Goal: Transaction & Acquisition: Purchase product/service

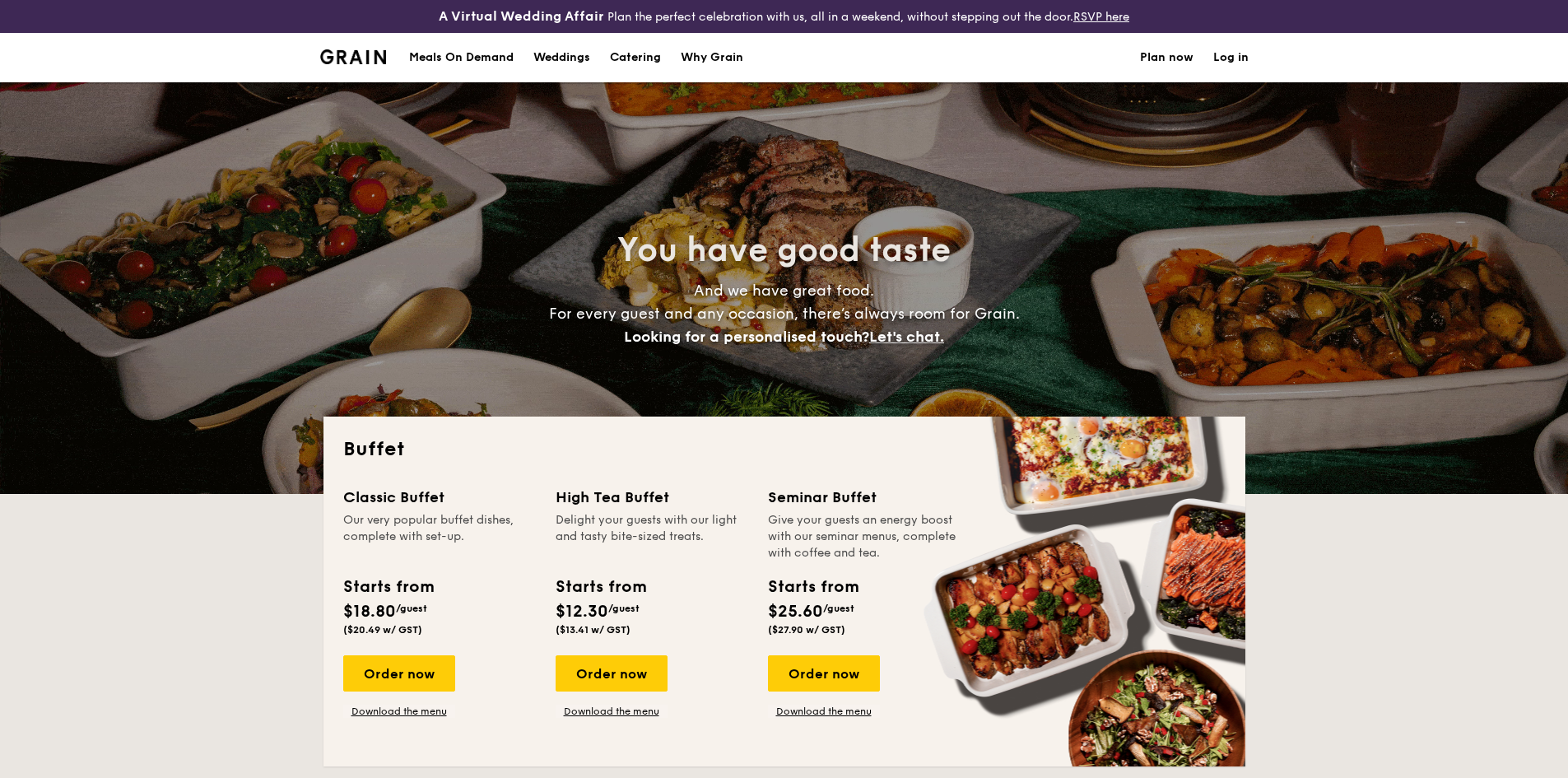
select select
click at [424, 715] on link "Download the menu" at bounding box center [399, 711] width 112 height 13
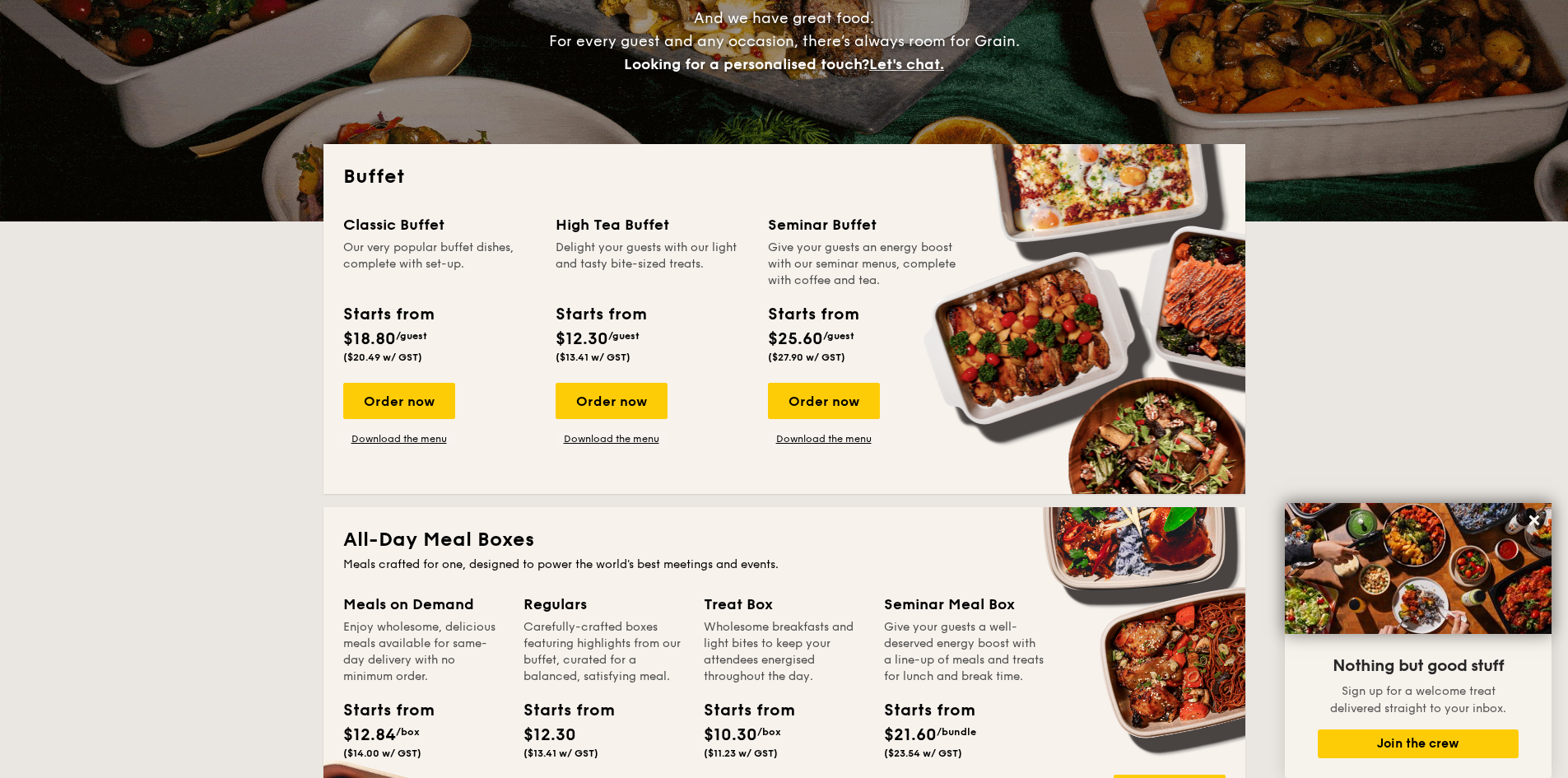
scroll to position [271, 0]
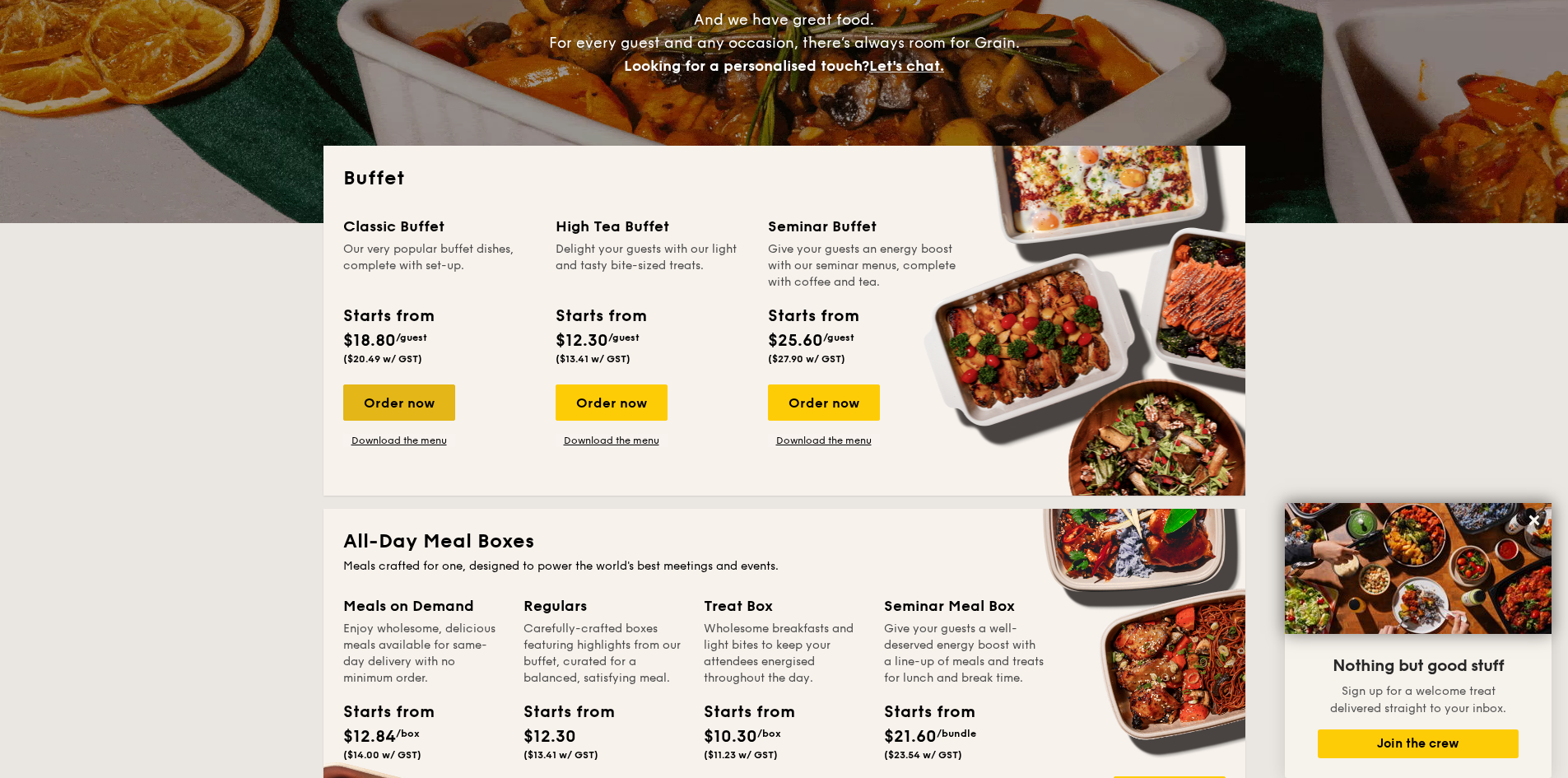
click at [425, 409] on div "Order now" at bounding box center [399, 402] width 112 height 36
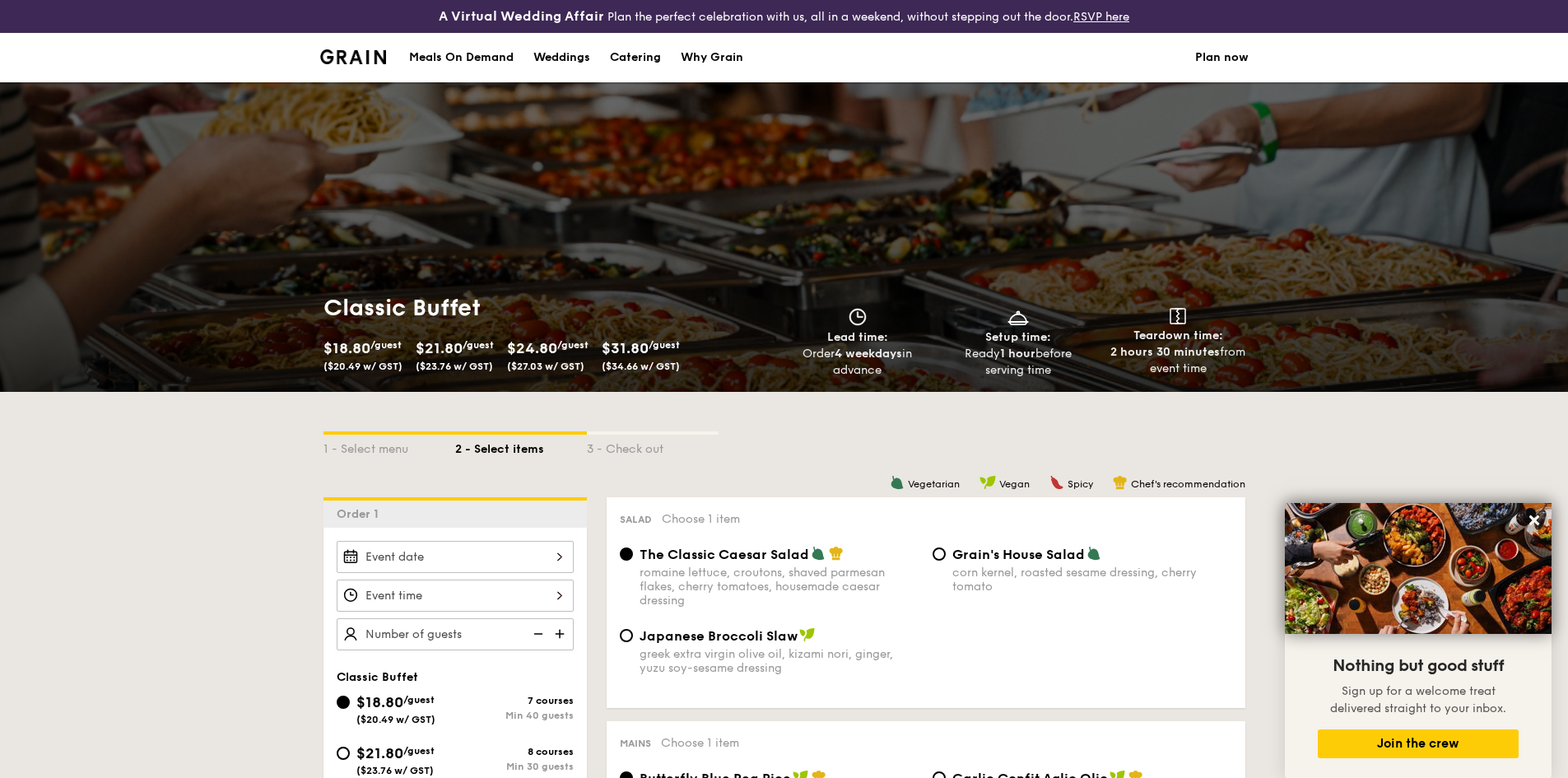
scroll to position [296, 0]
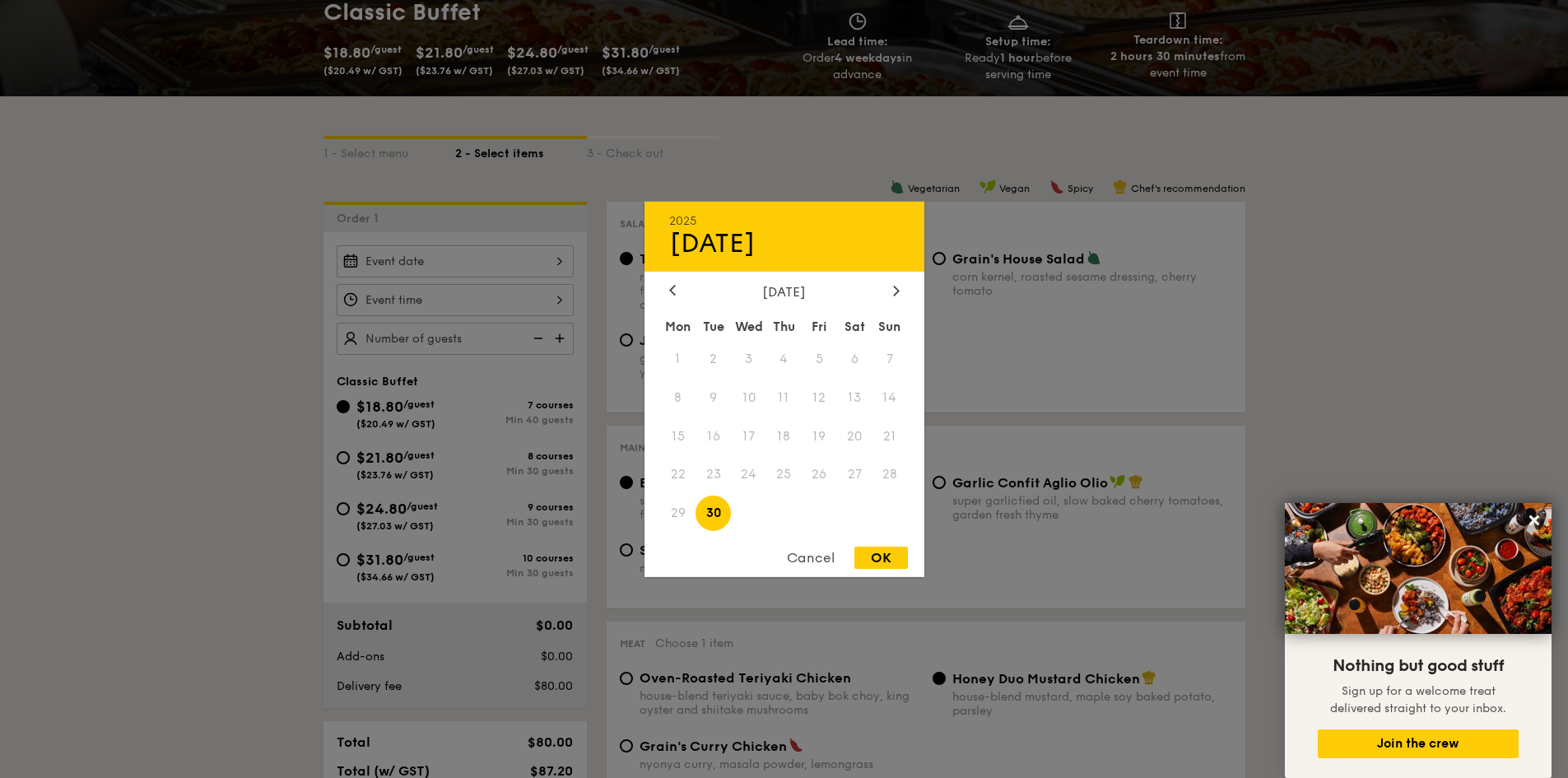
click at [553, 262] on div "2025 Sep [DATE] Tue Wed Thu Fri Sat Sun 1 2 3 4 5 6 7 8 9 10 11 12 13 14 15 16 …" at bounding box center [455, 262] width 237 height 32
click at [848, 483] on span "27" at bounding box center [855, 475] width 36 height 36
click at [817, 567] on div "Cancel" at bounding box center [811, 557] width 81 height 22
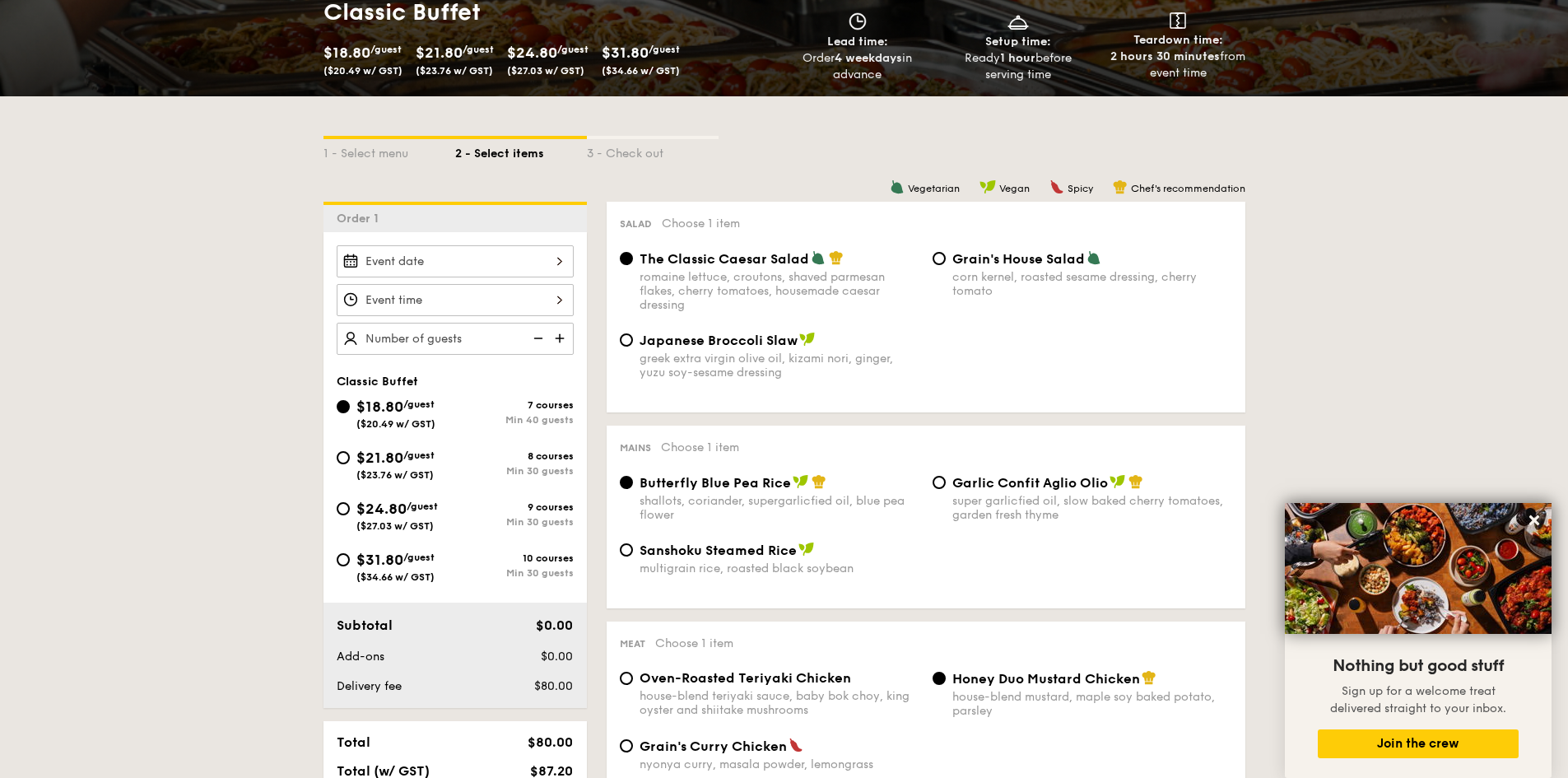
scroll to position [532, 0]
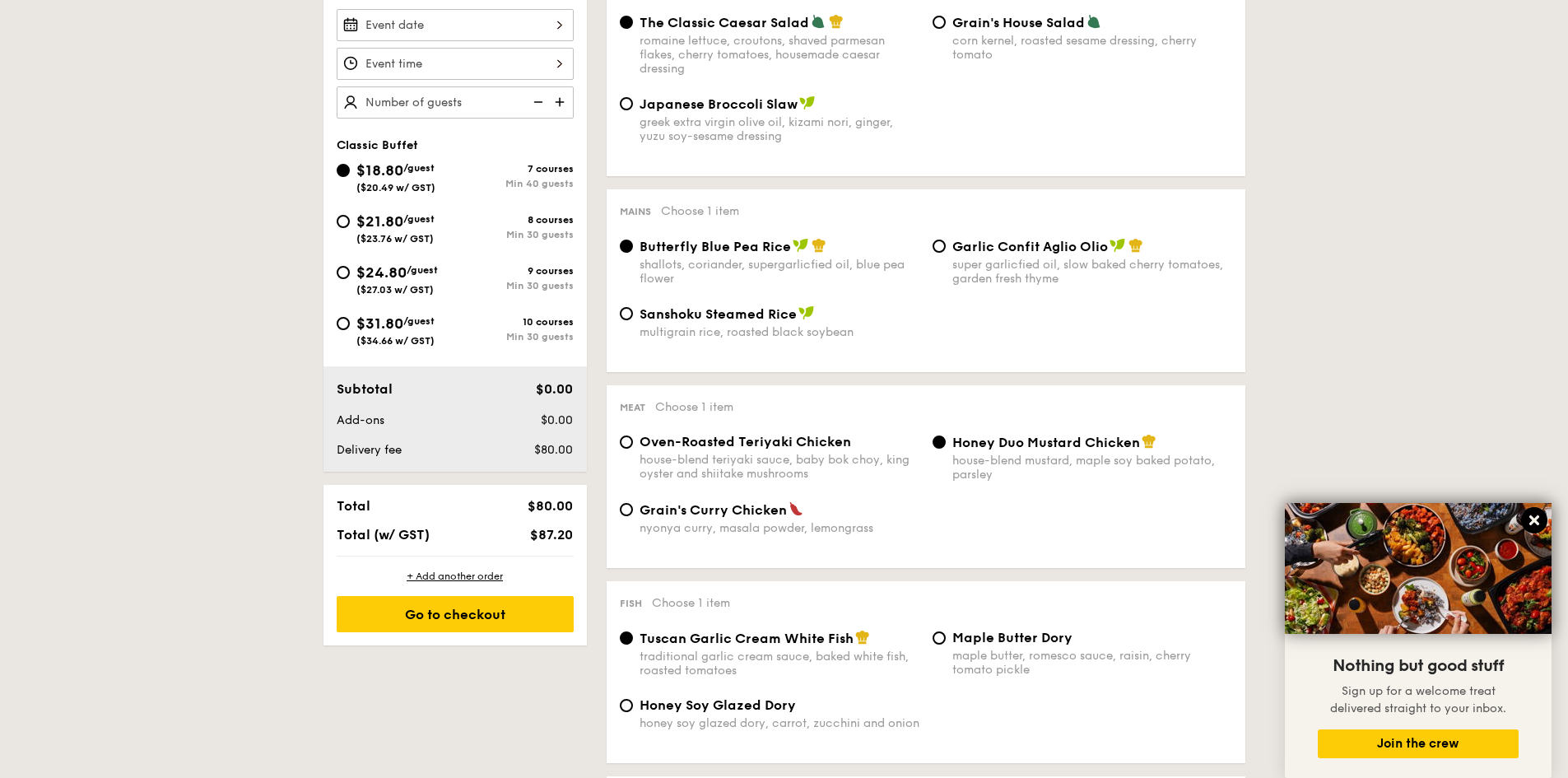
click at [1532, 520] on icon at bounding box center [1534, 520] width 14 height 14
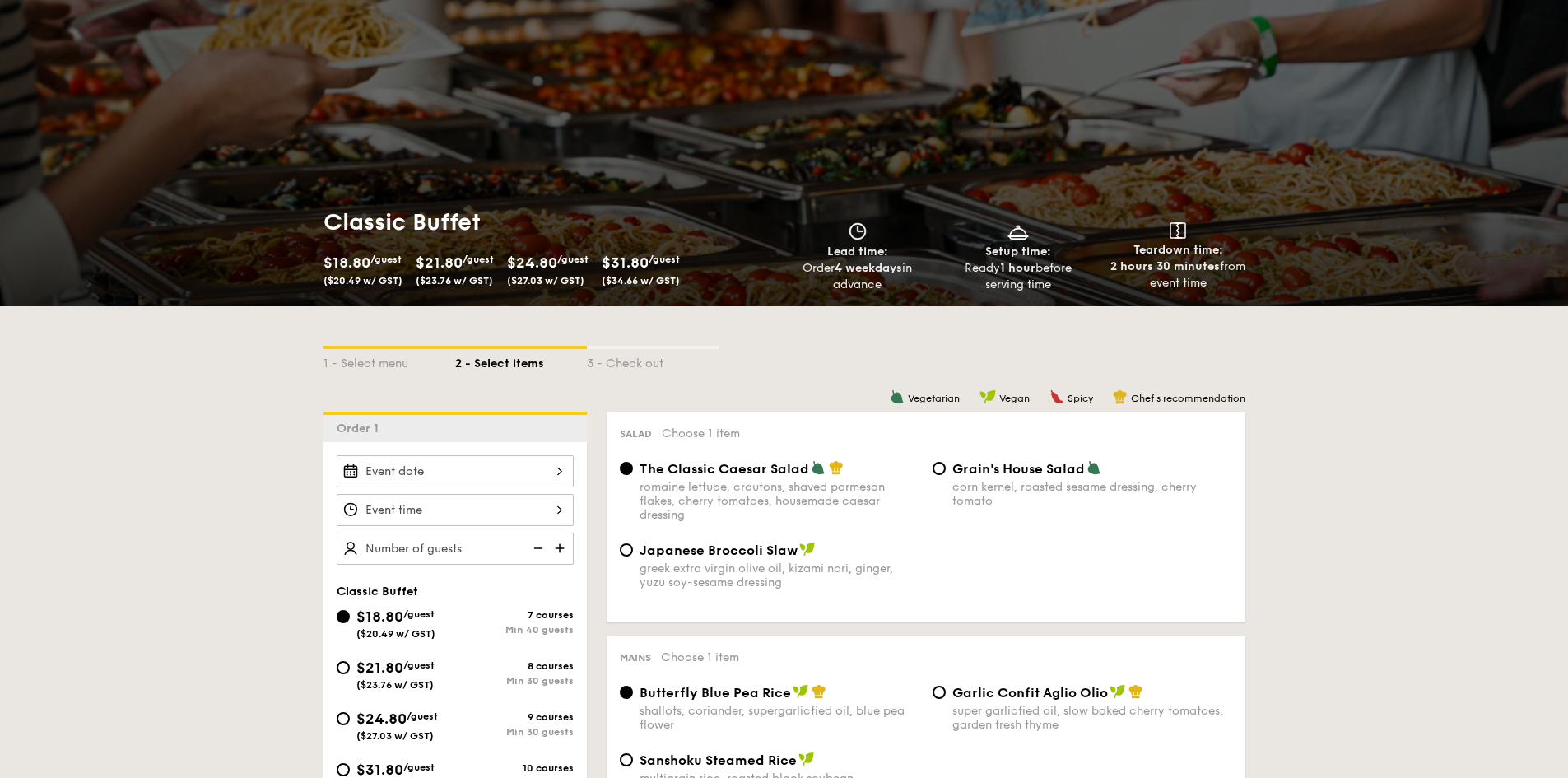
scroll to position [0, 0]
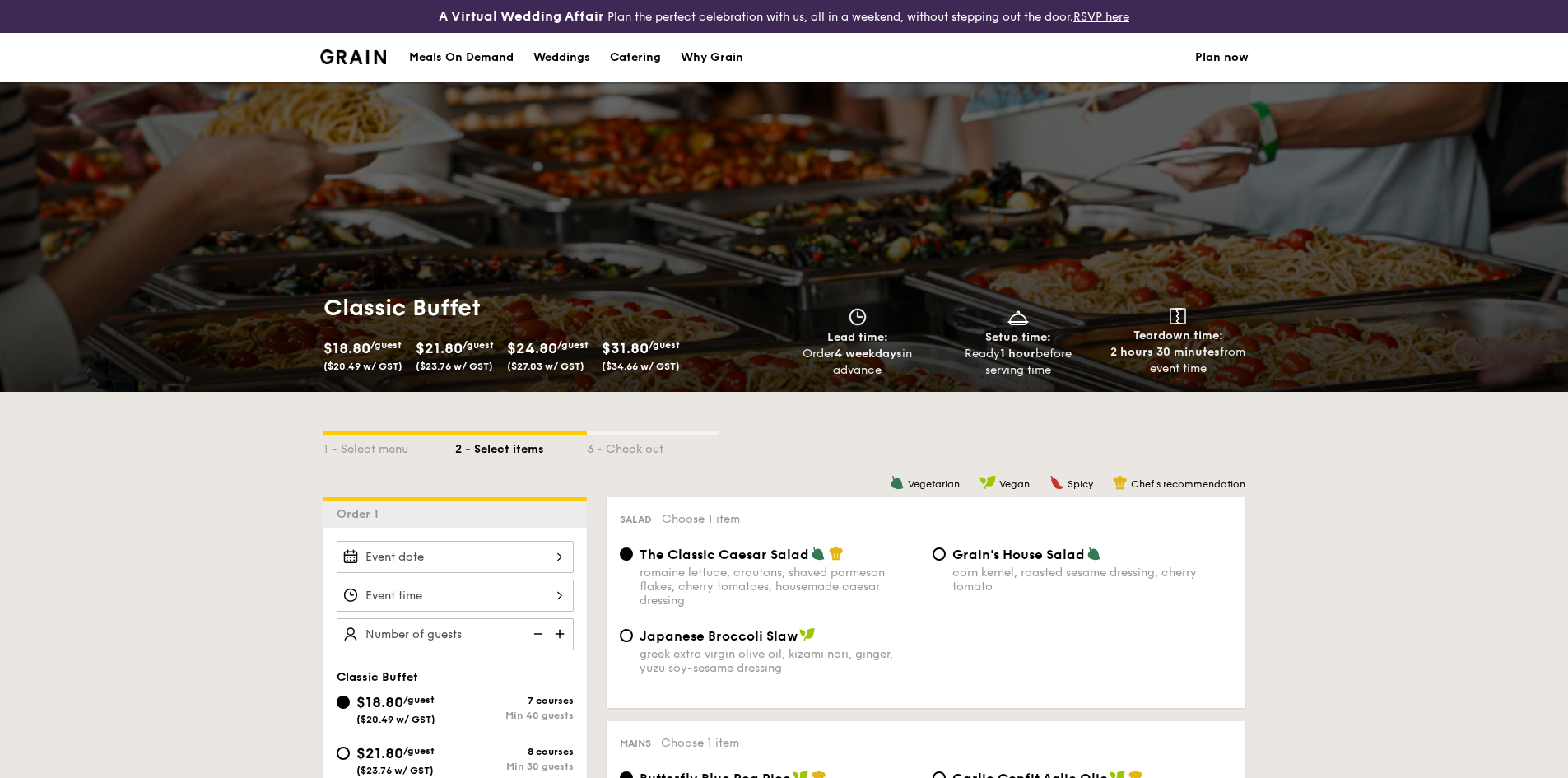
select select
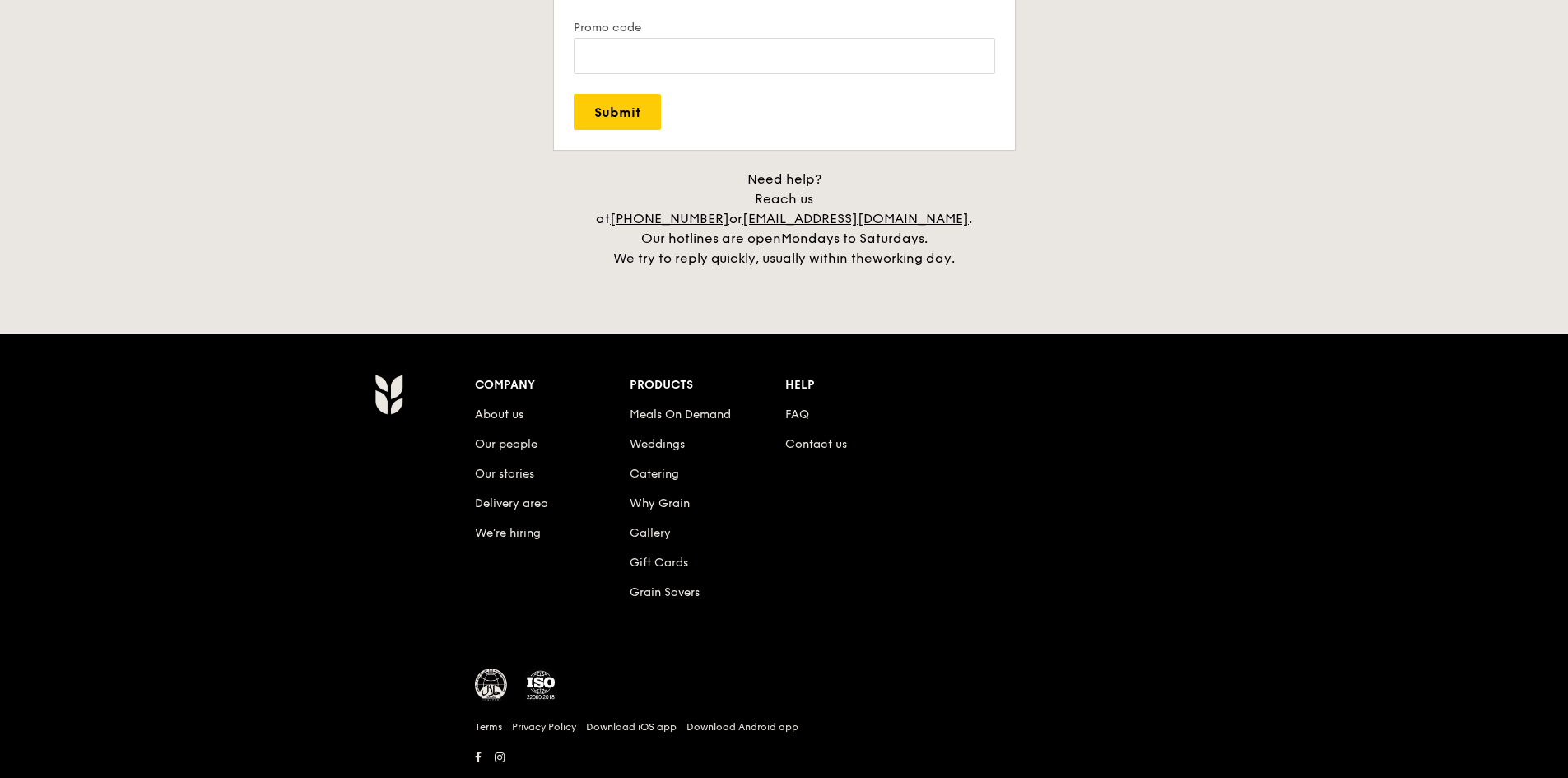
scroll to position [3375, 0]
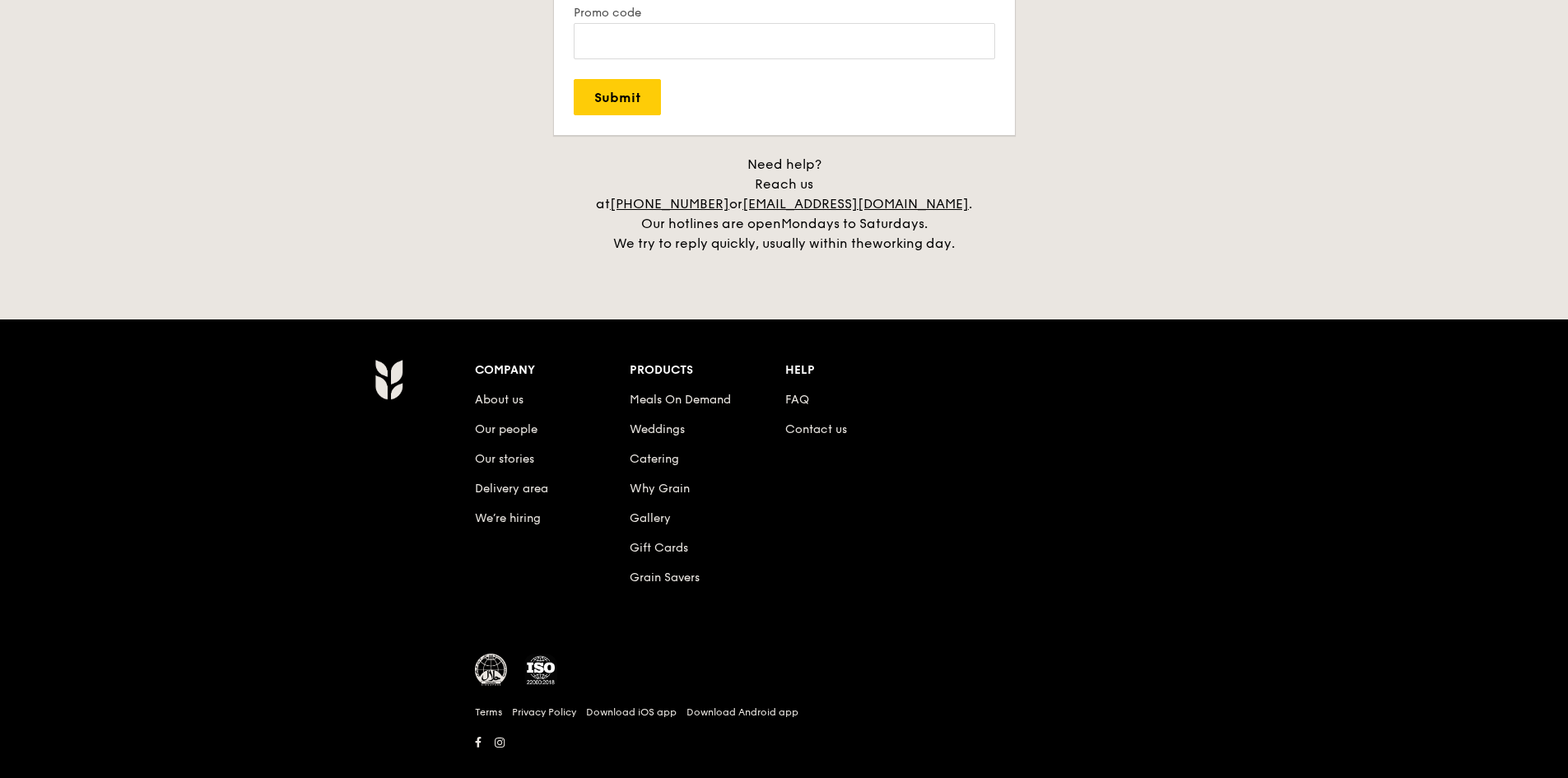
click at [1345, 568] on div "Company About us Our people Our stories Delivery area We’re hiring Products Mea…" at bounding box center [784, 563] width 1568 height 487
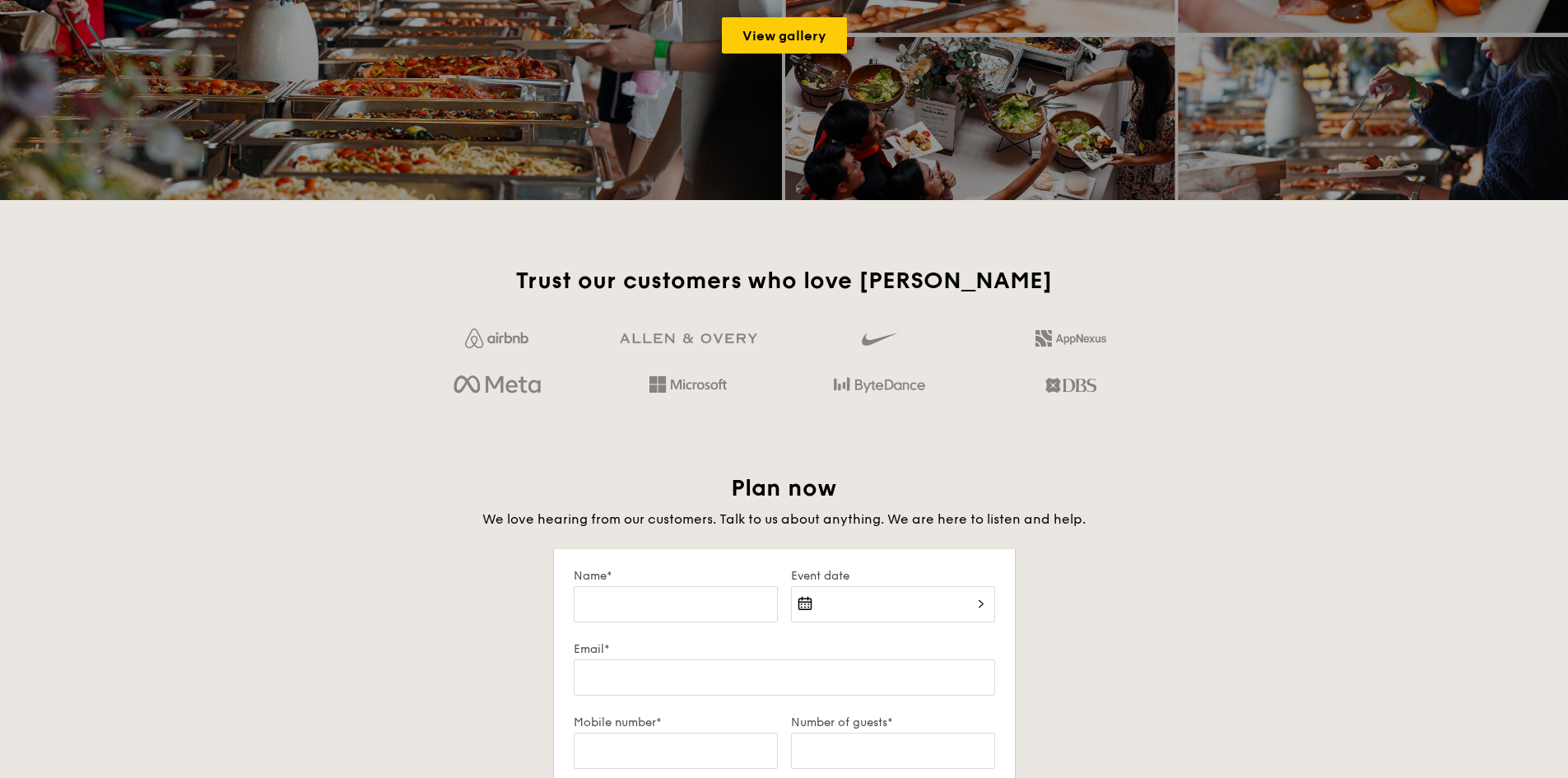
scroll to position [2391, 0]
